Goal: Transaction & Acquisition: Obtain resource

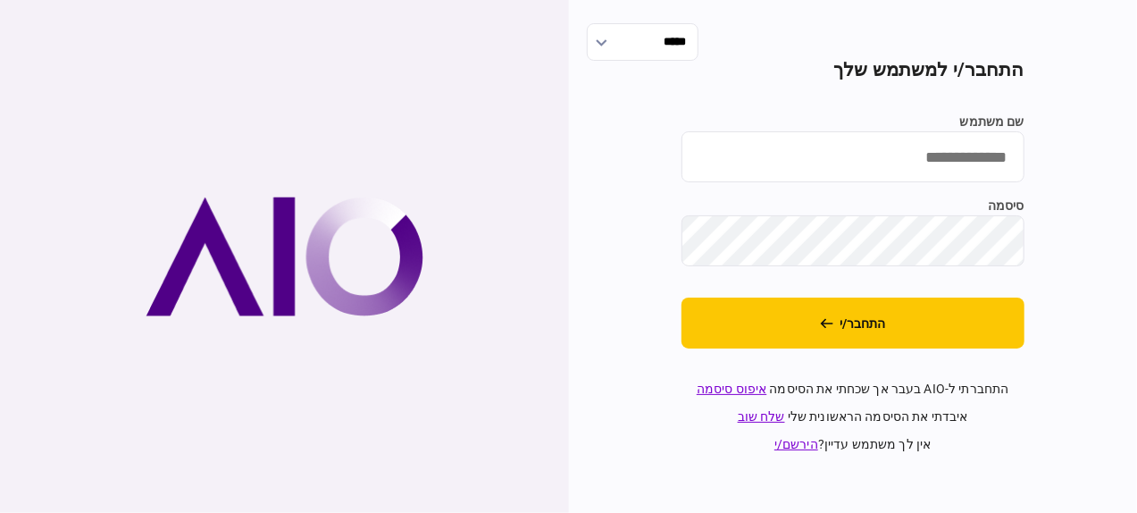
type input "**********"
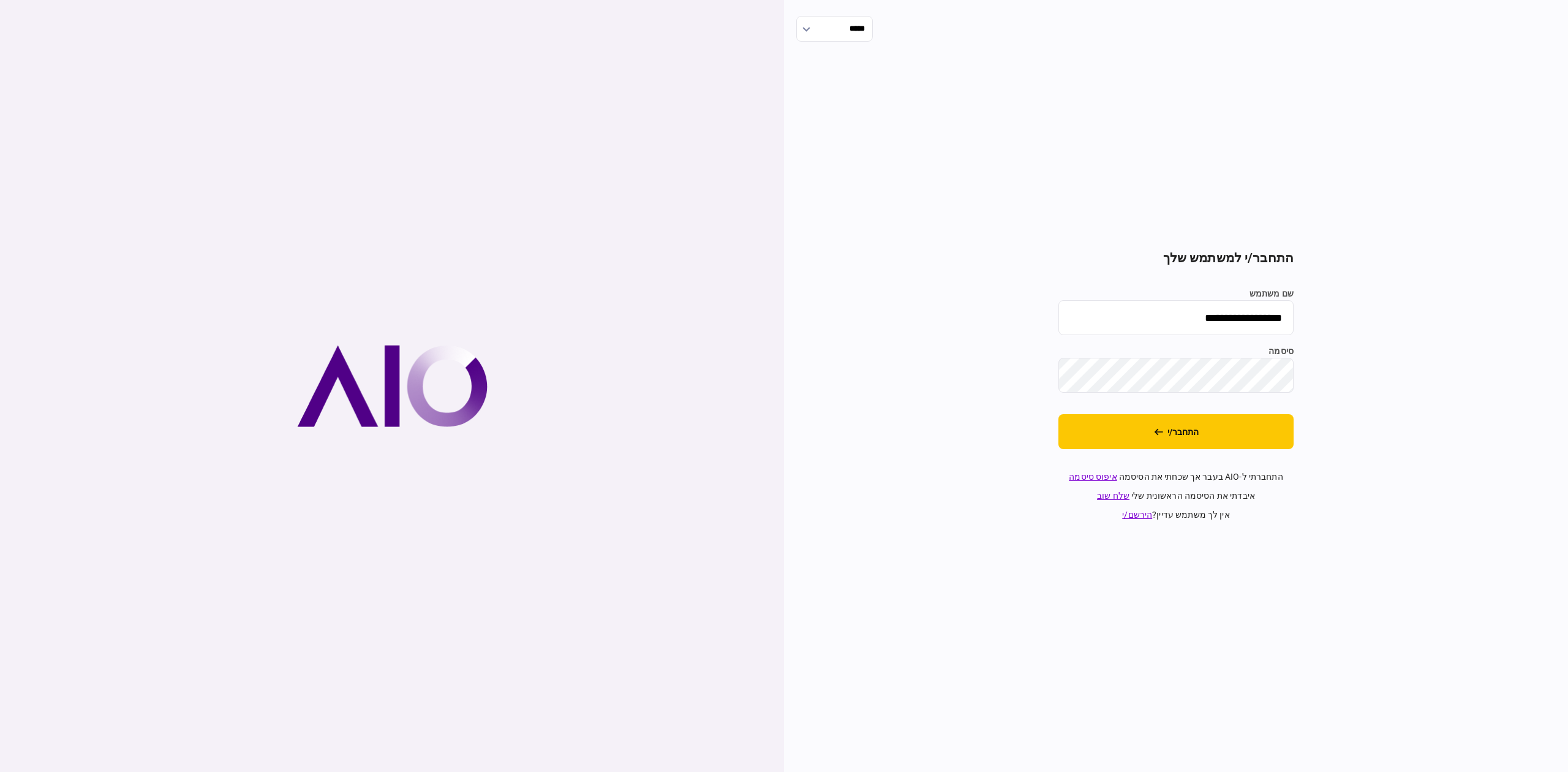
click at [1223, 437] on button "התחבר/י" at bounding box center [1176, 431] width 235 height 35
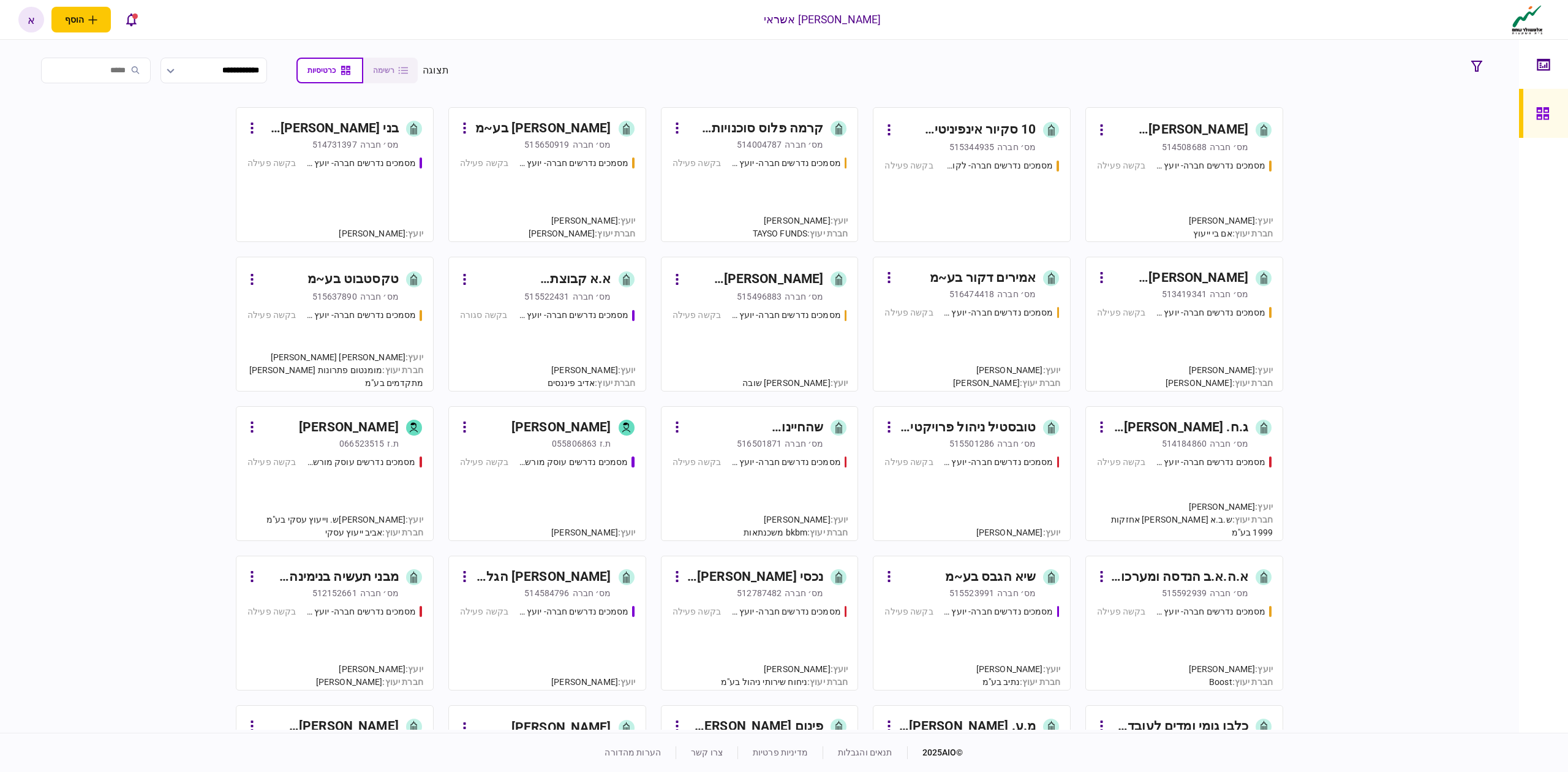
click at [1011, 182] on div "מסמכים נדרשים חברה- לקוח קצה - ישיר בקשה פעילה" at bounding box center [972, 195] width 175 height 71
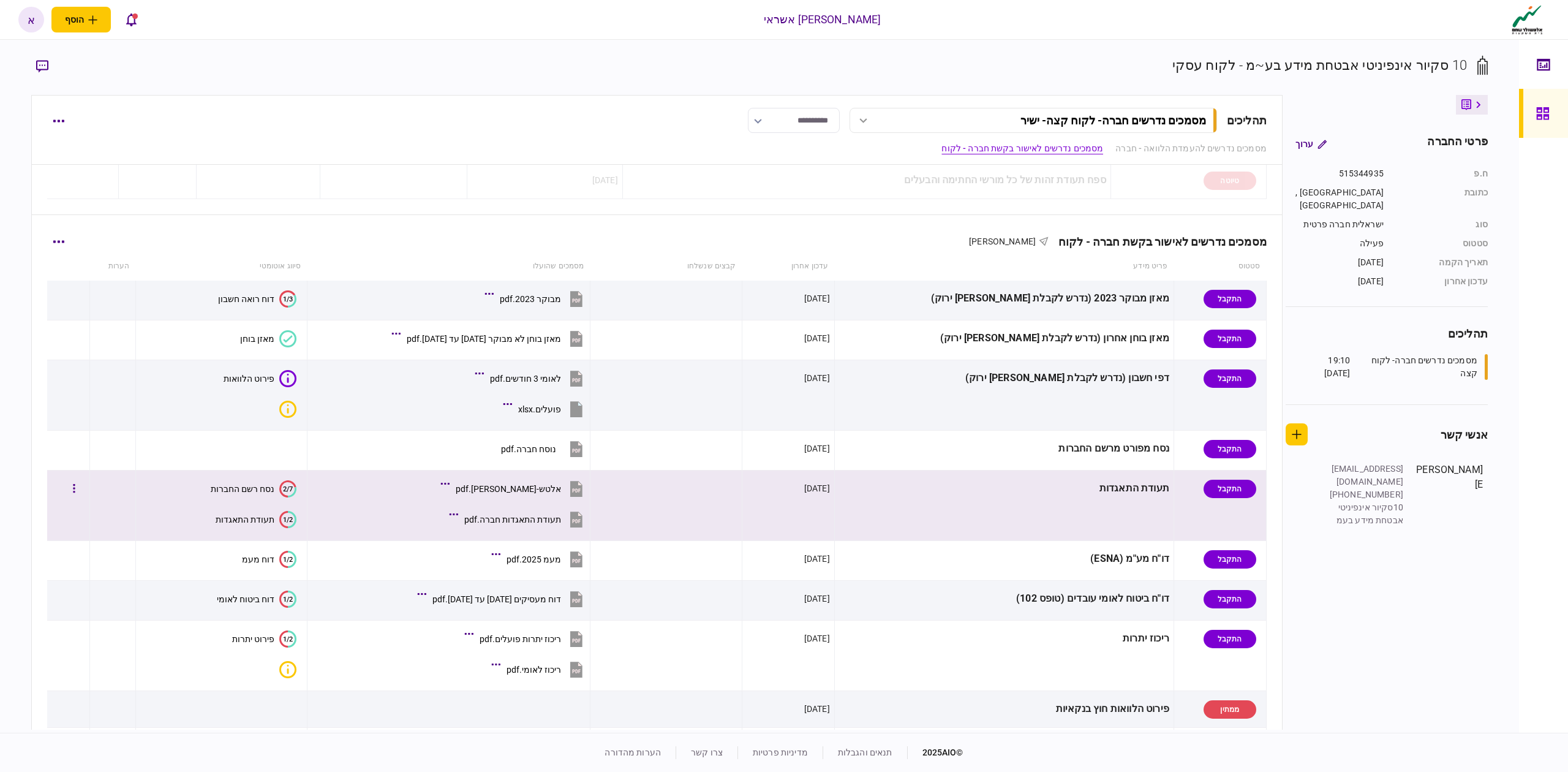
scroll to position [245, 0]
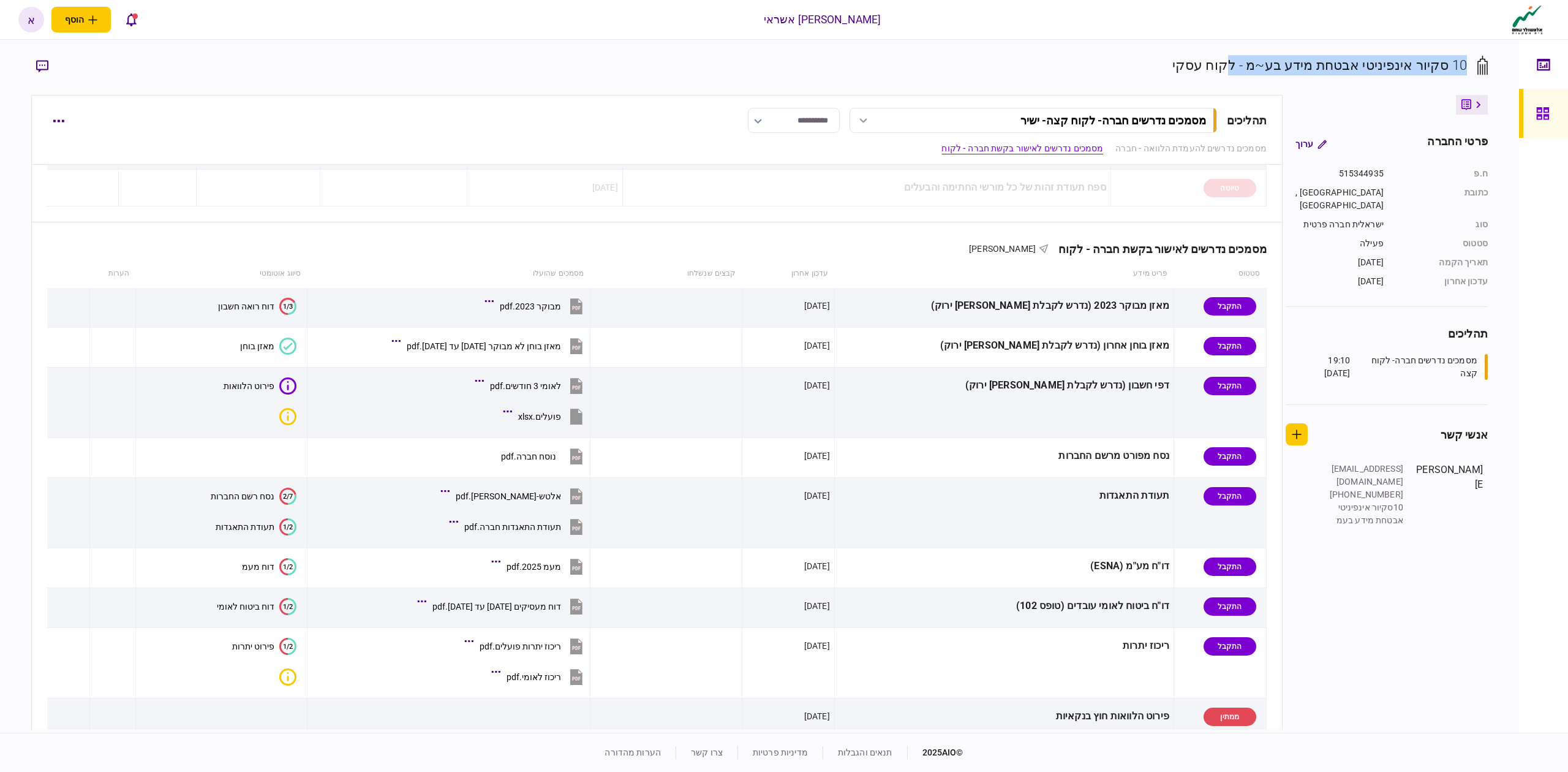
drag, startPoint x: 1465, startPoint y: 66, endPoint x: 1229, endPoint y: 70, distance: 236.0
click at [1228, 70] on div "10 סקיור אינפיניטי אבטחת מידע בע~מ - לקוח עסקי" at bounding box center [1320, 64] width 295 height 20
drag, startPoint x: 1314, startPoint y: 70, endPoint x: 1497, endPoint y: 3, distance: 194.9
click at [1316, 72] on div "10 סקיור אינפיניטי אבטחת מידע בע~מ - לקוח עסקי" at bounding box center [1320, 64] width 295 height 20
click at [69, 246] on button "button" at bounding box center [58, 249] width 22 height 22
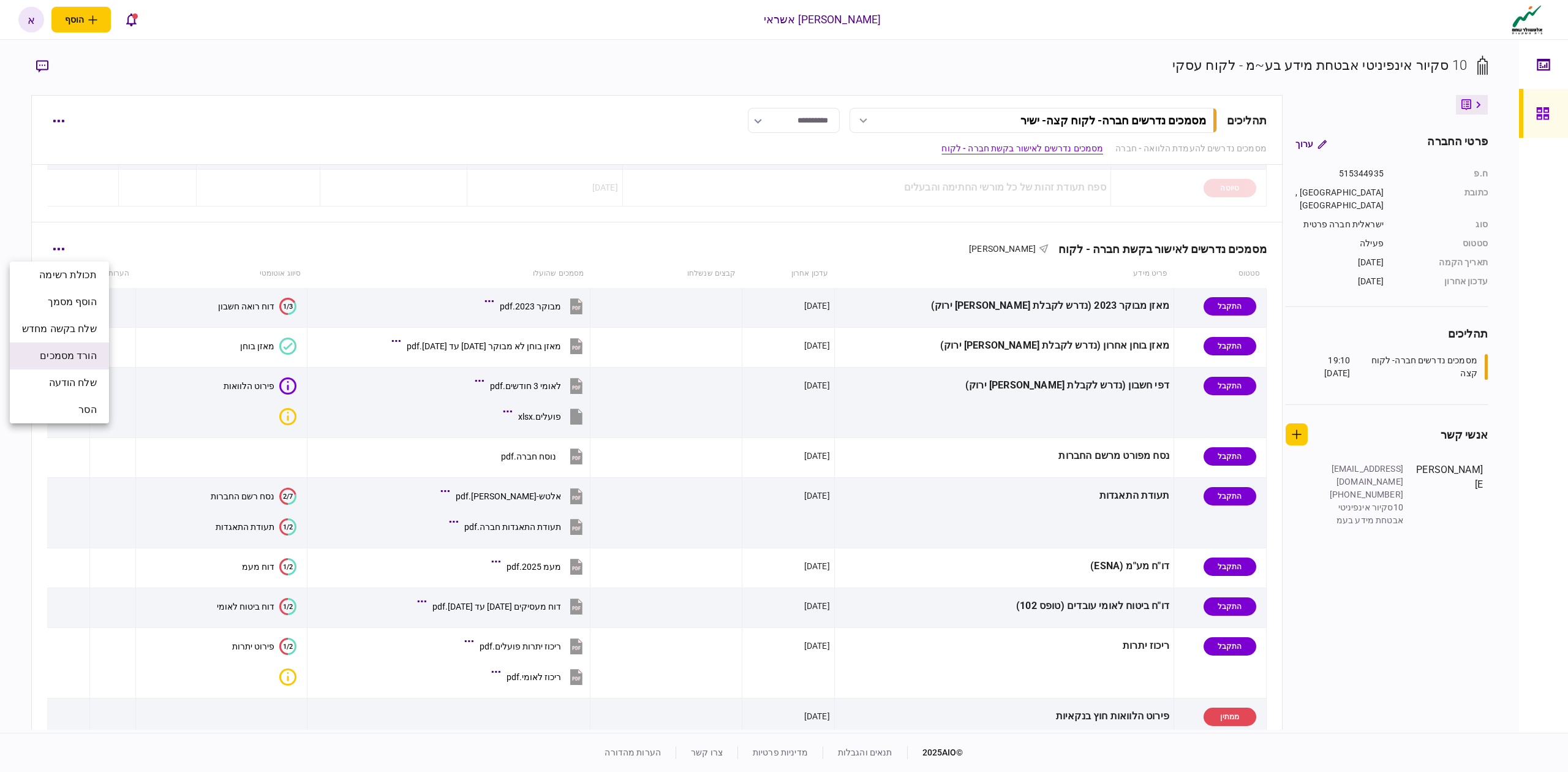
click at [64, 354] on span "הורד מסמכים" at bounding box center [68, 355] width 56 height 14
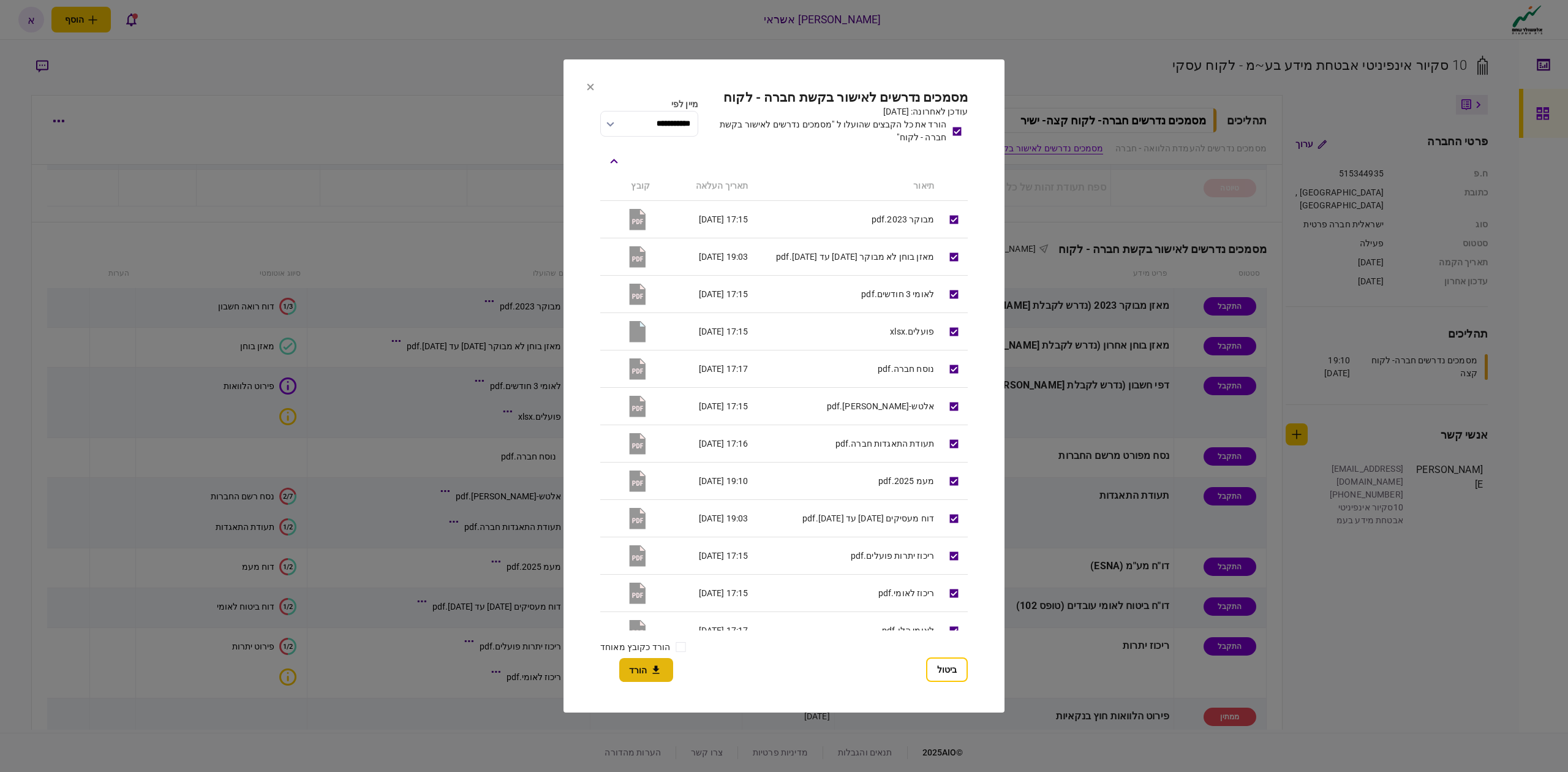
click at [638, 679] on button "הורד" at bounding box center [646, 670] width 54 height 24
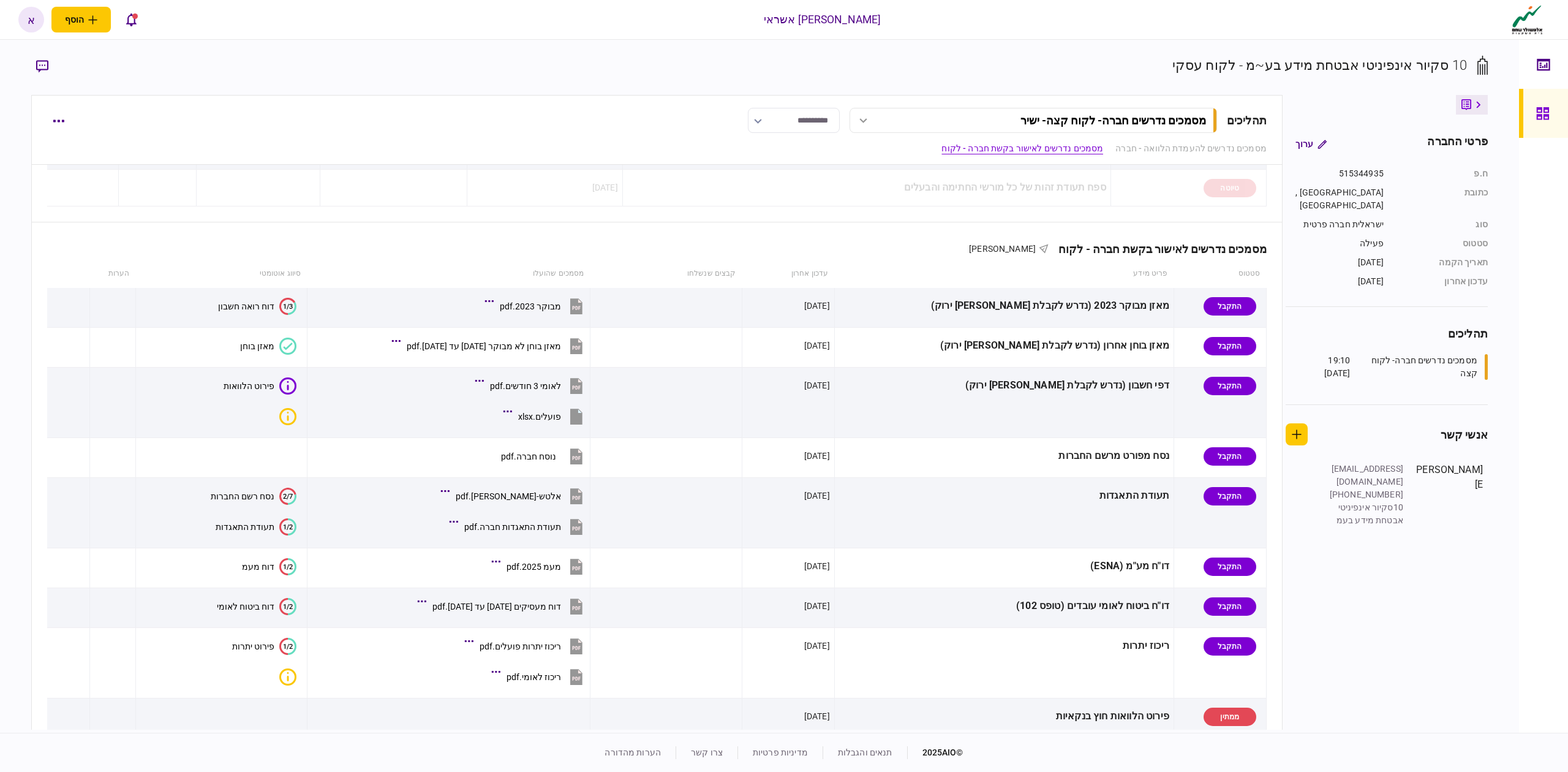
click at [1386, 62] on div "10 סקיור אינפיניטי אבטחת מידע בע~מ - לקוח עסקי" at bounding box center [1320, 64] width 295 height 20
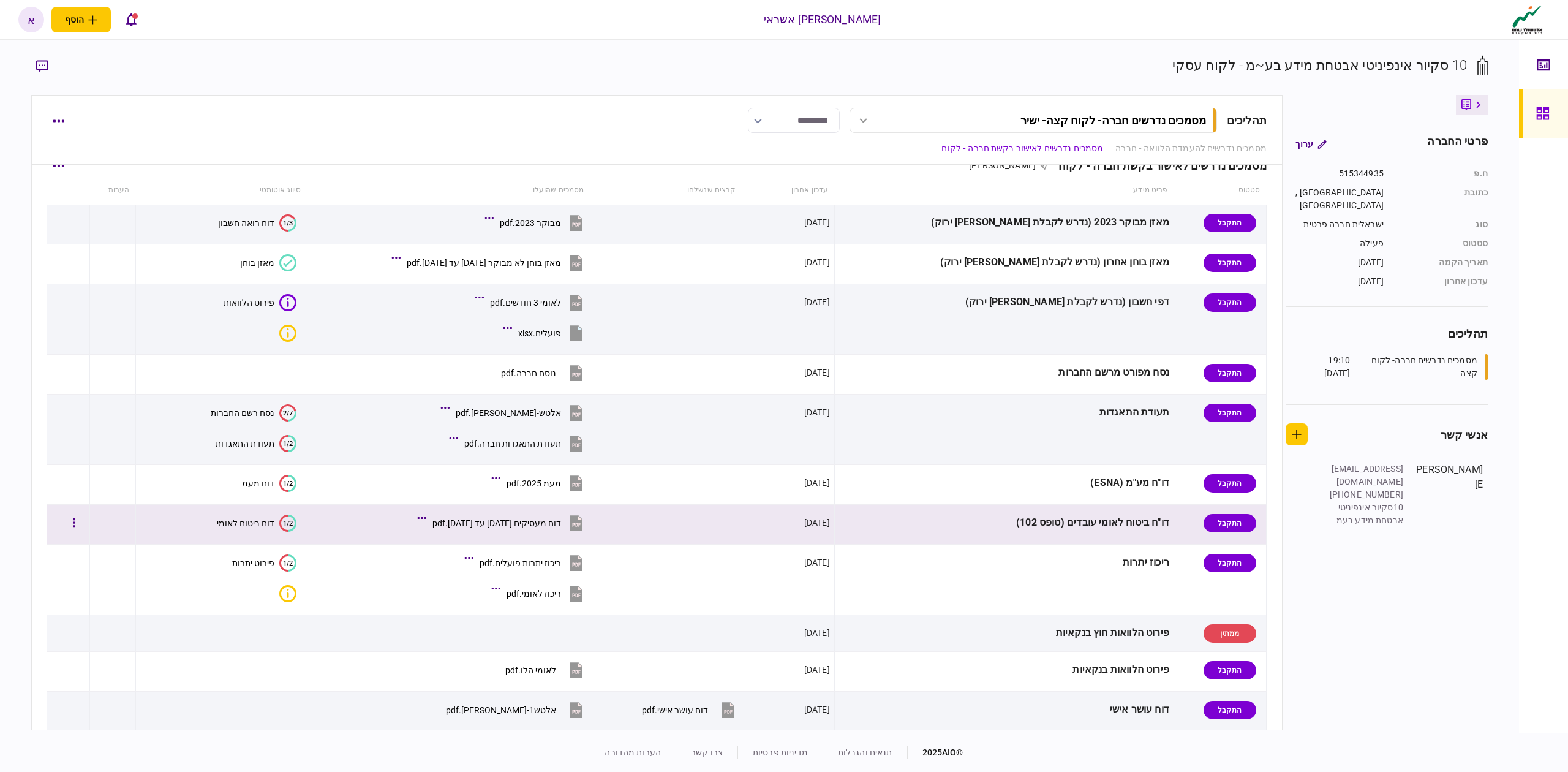
scroll to position [408, 0]
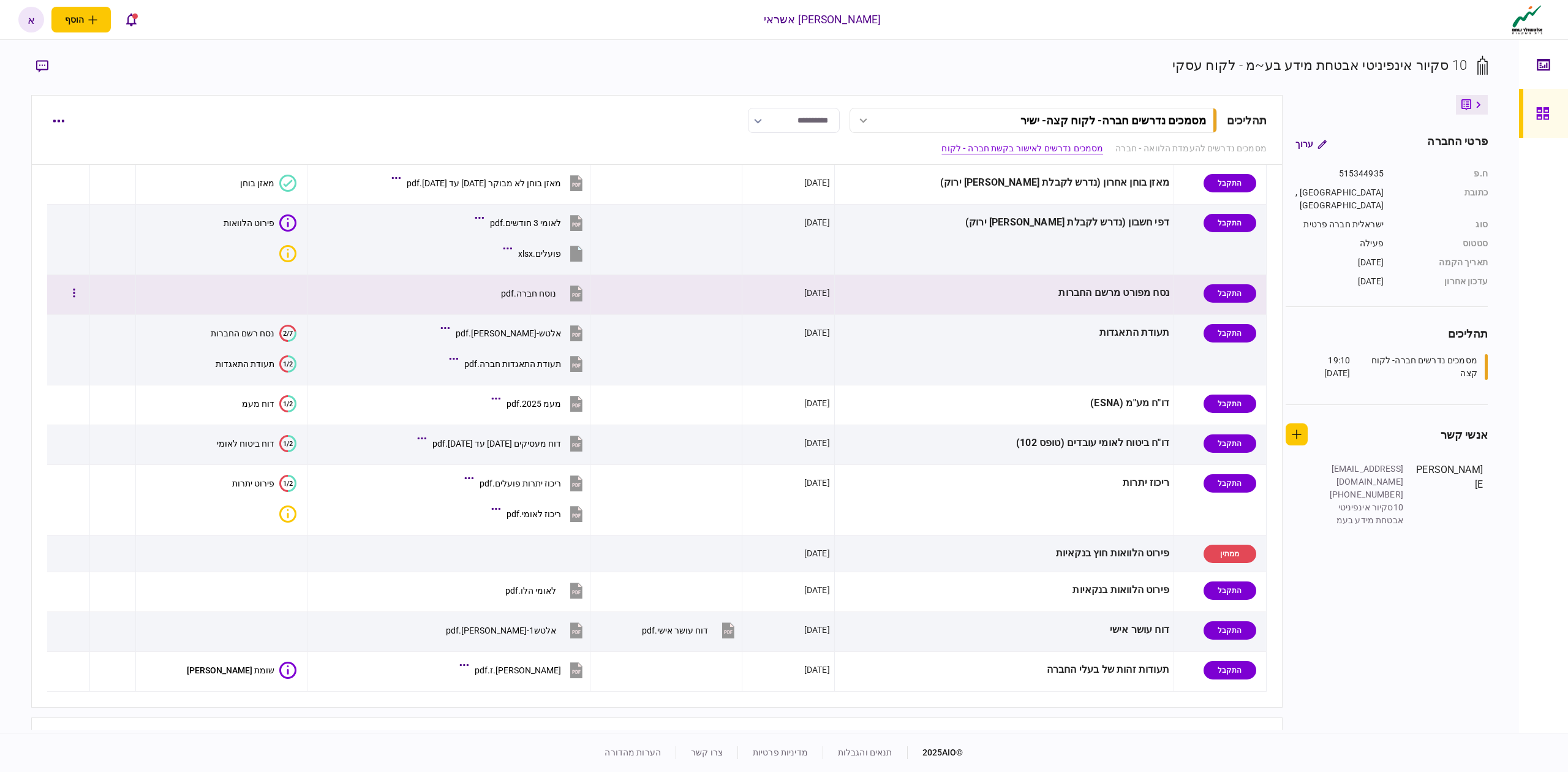
click at [544, 288] on button "נוסח חברה.pdf" at bounding box center [543, 293] width 84 height 27
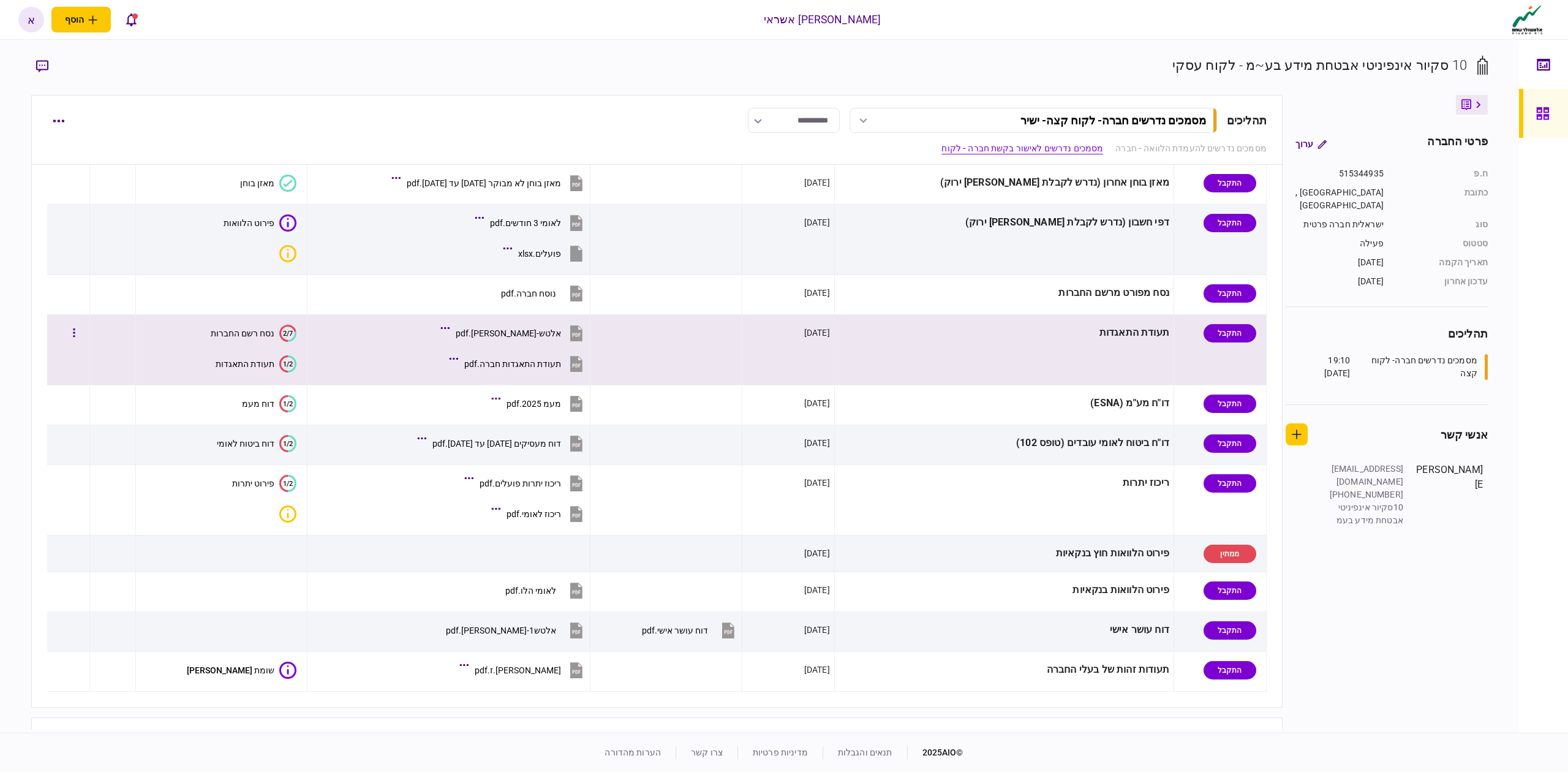
click at [573, 328] on button "אלטש-[PERSON_NAME].pdf" at bounding box center [514, 333] width 142 height 27
